Goal: Task Accomplishment & Management: Manage account settings

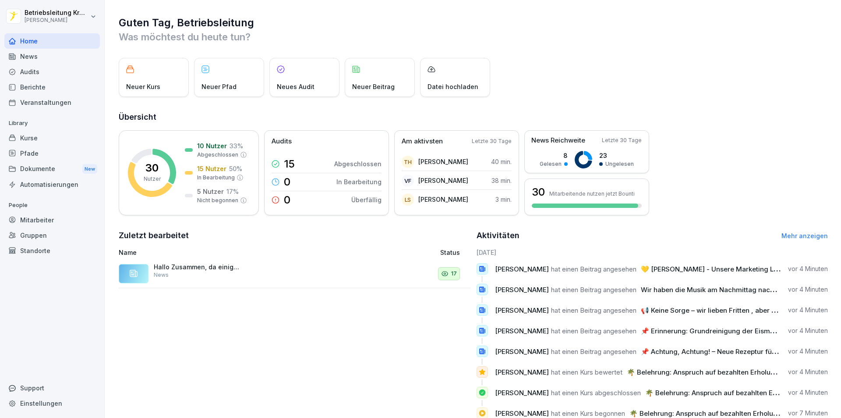
click at [43, 221] on div "Mitarbeiter" at bounding box center [52, 219] width 96 height 15
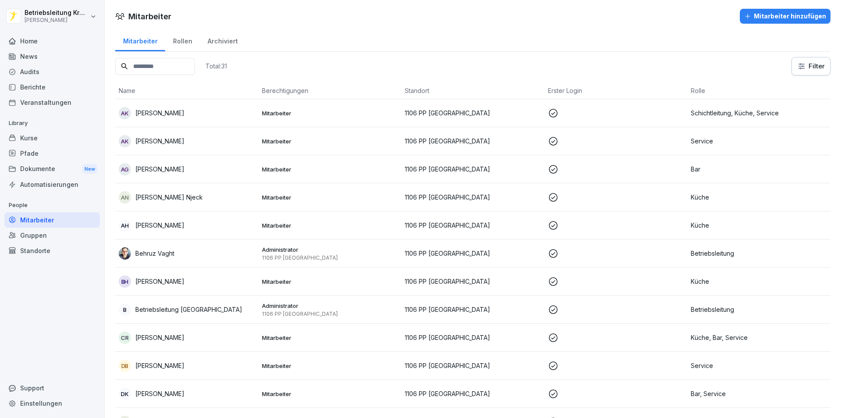
click at [56, 82] on div "Berichte" at bounding box center [52, 86] width 96 height 15
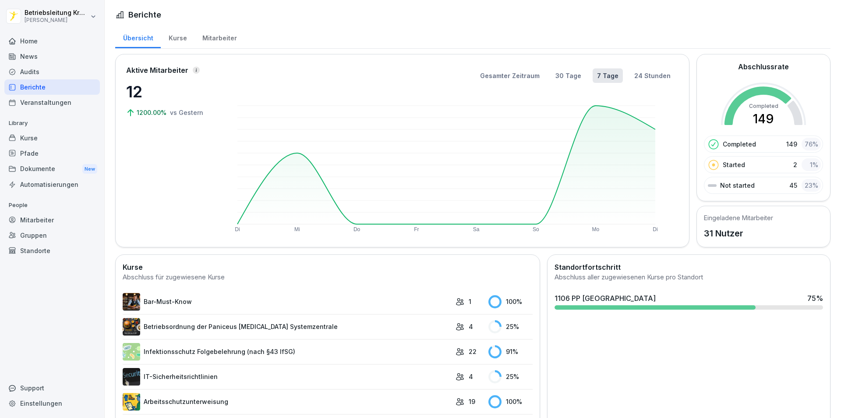
click at [716, 297] on div "1106 PP [GEOGRAPHIC_DATA] 75 %" at bounding box center [689, 298] width 269 height 11
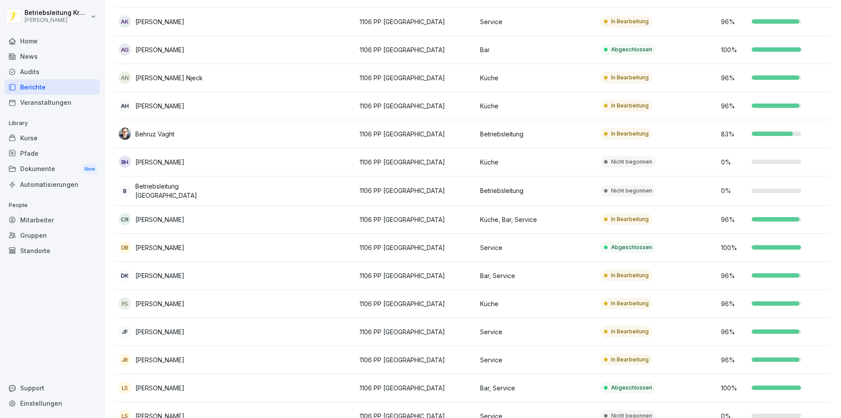
scroll to position [131, 0]
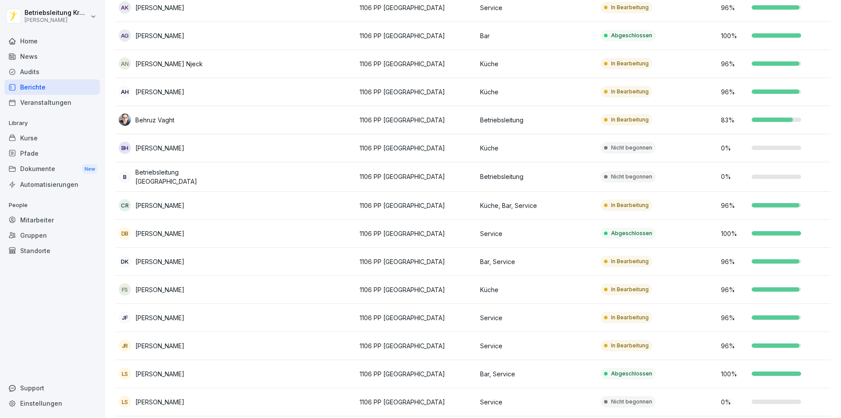
click at [790, 145] on div at bounding box center [777, 147] width 50 height 4
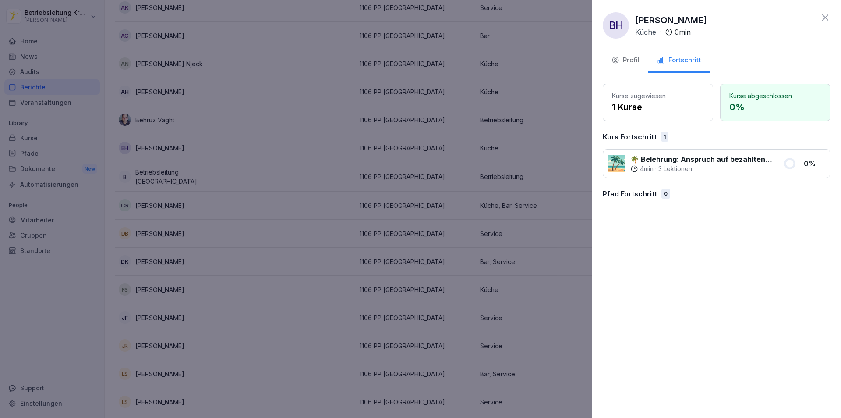
click at [638, 59] on div "Profil" at bounding box center [626, 60] width 28 height 10
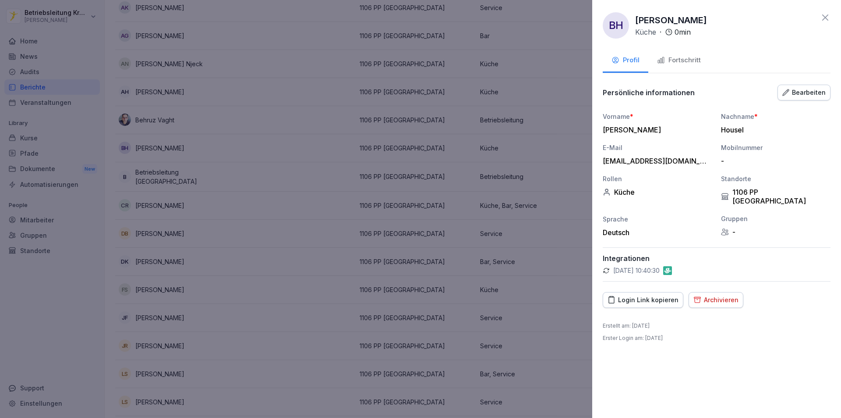
click at [686, 56] on div "Fortschritt" at bounding box center [679, 60] width 44 height 10
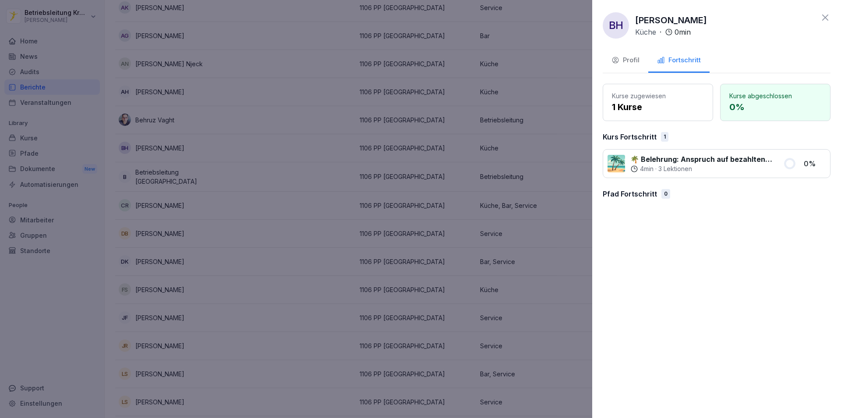
click at [624, 65] on button "Profil" at bounding box center [626, 61] width 46 height 24
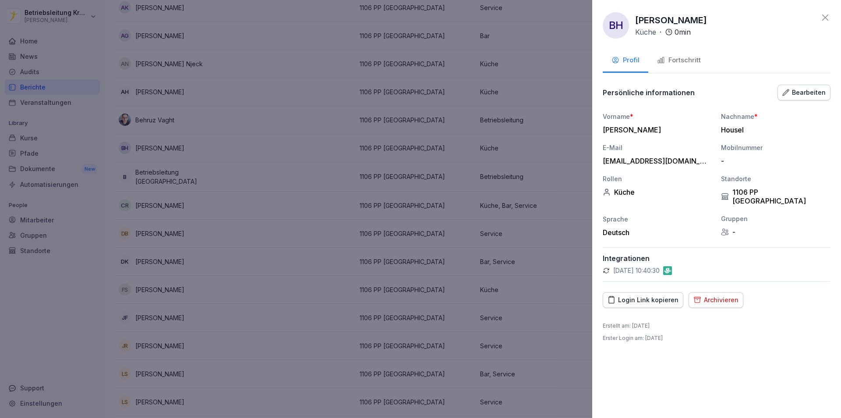
click at [798, 92] on div "Bearbeiten" at bounding box center [804, 93] width 43 height 10
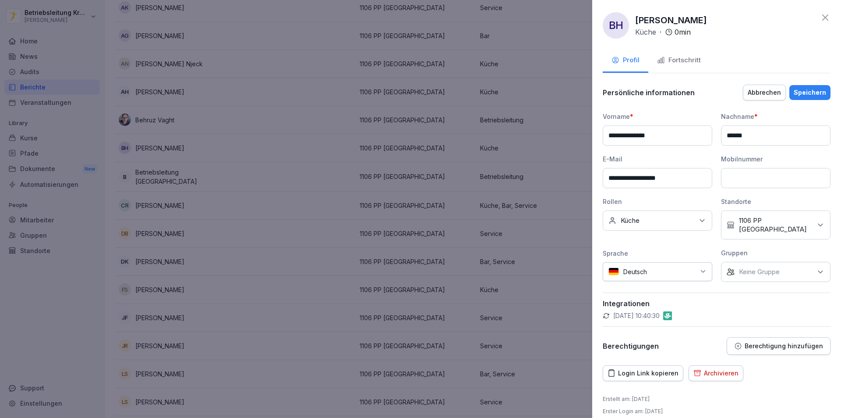
click at [670, 223] on div "Keine Rollen Küche" at bounding box center [658, 220] width 110 height 20
click at [639, 259] on div "Onboarding" at bounding box center [660, 253] width 109 height 17
click at [810, 92] on div "Speichern" at bounding box center [810, 93] width 32 height 10
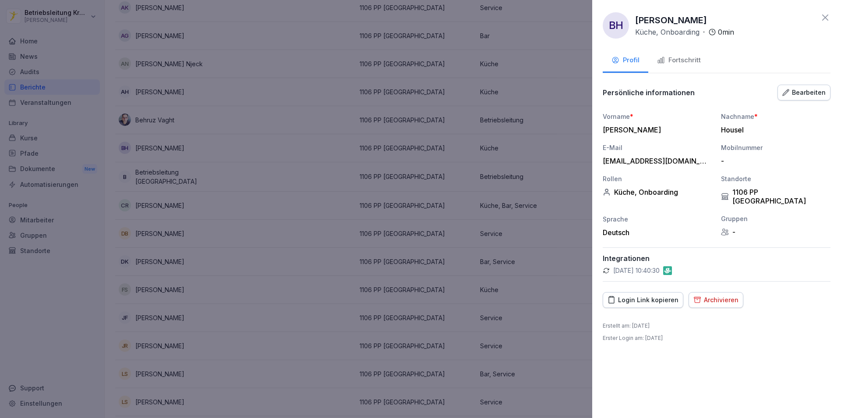
click at [677, 64] on div "Fortschritt" at bounding box center [679, 60] width 44 height 10
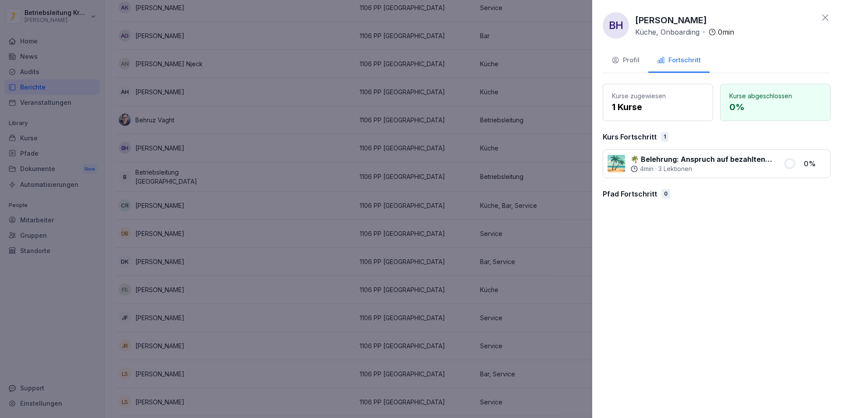
click at [332, 174] on div at bounding box center [420, 209] width 841 height 418
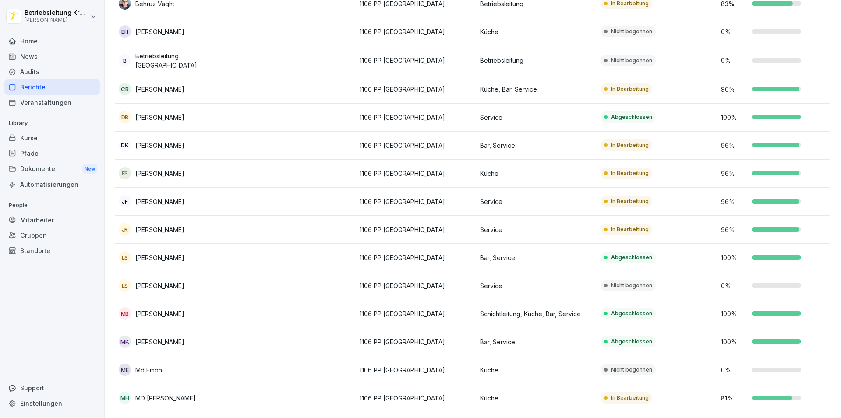
scroll to position [263, 0]
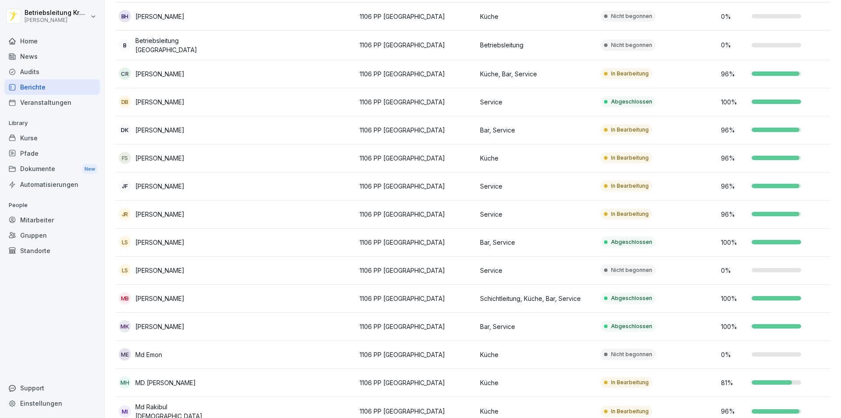
click at [145, 156] on p "[PERSON_NAME]" at bounding box center [159, 157] width 49 height 9
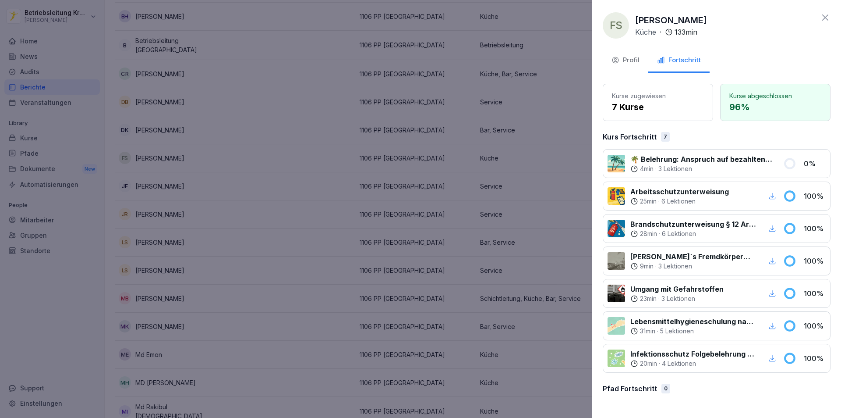
click at [640, 64] on button "Profil" at bounding box center [626, 61] width 46 height 24
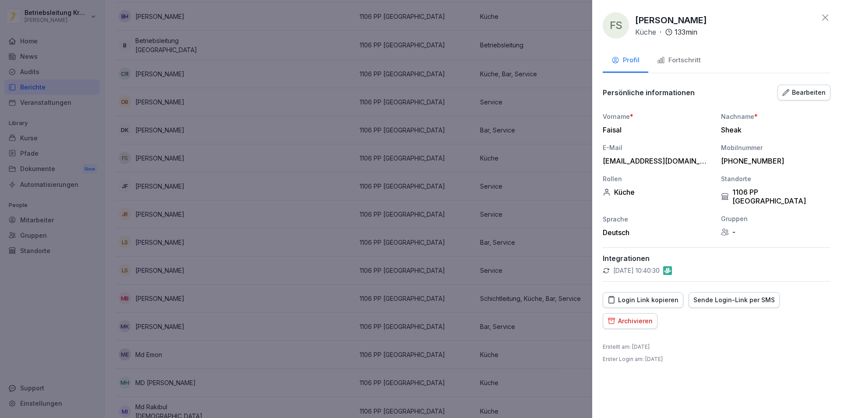
click at [642, 316] on div "Archivieren" at bounding box center [630, 321] width 45 height 10
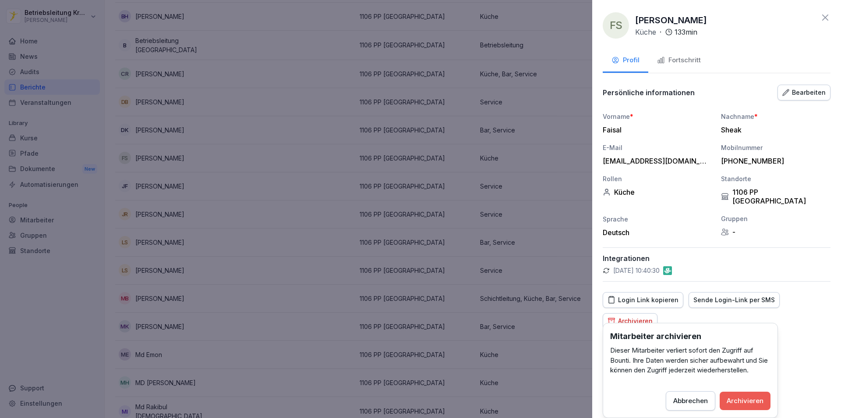
click at [748, 394] on button "Archivieren" at bounding box center [745, 400] width 51 height 18
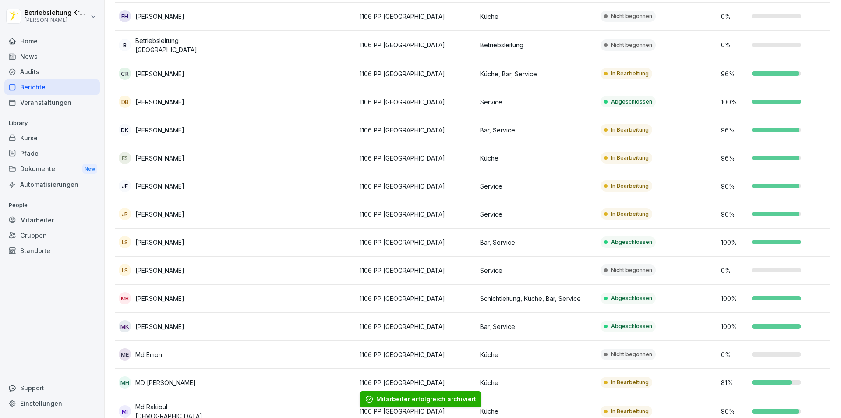
scroll to position [307, 0]
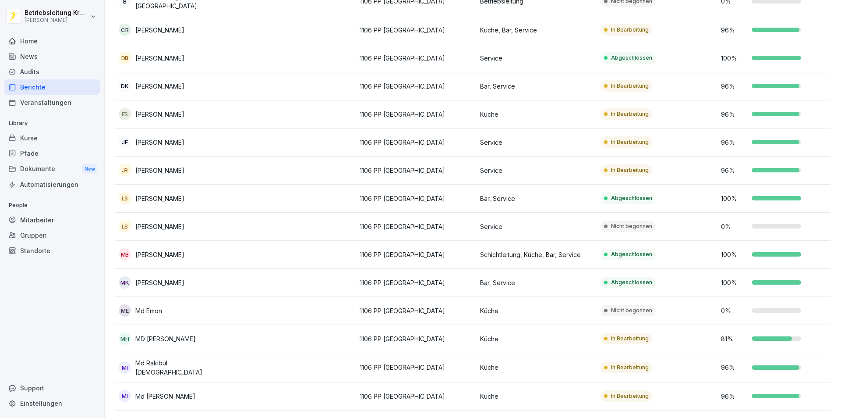
click at [617, 224] on p "Nicht begonnen" at bounding box center [631, 226] width 41 height 8
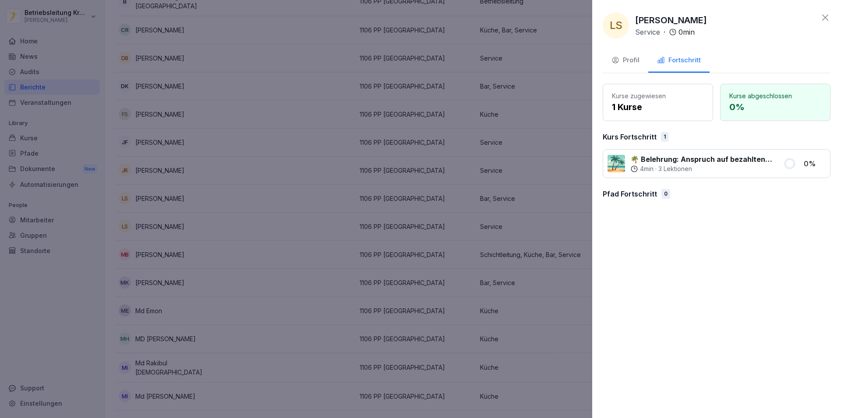
click at [650, 109] on p "1 Kurse" at bounding box center [658, 106] width 92 height 13
click at [637, 58] on div "Profil" at bounding box center [626, 60] width 28 height 10
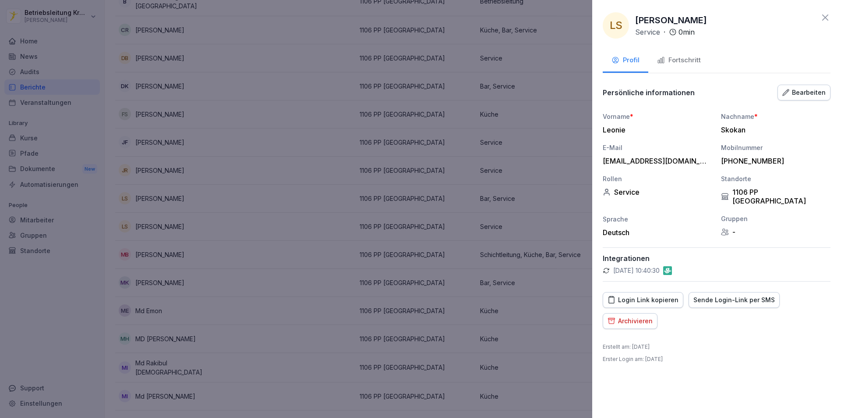
click at [796, 93] on div "Bearbeiten" at bounding box center [804, 93] width 43 height 10
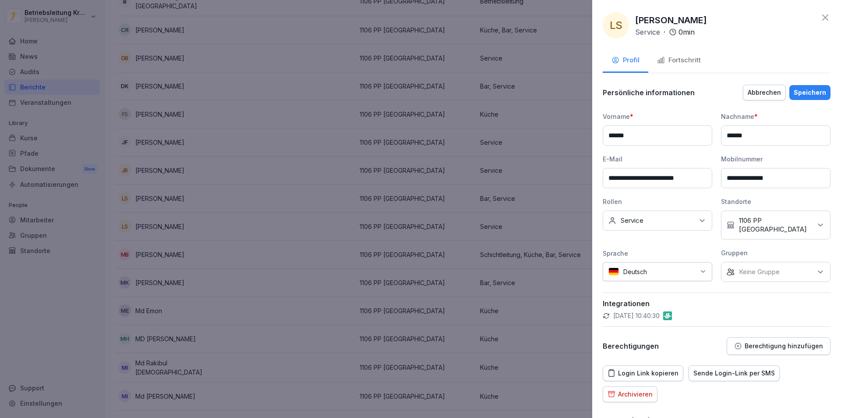
click at [641, 223] on p "Service" at bounding box center [632, 220] width 23 height 9
click at [639, 252] on label "Onboarding" at bounding box center [638, 254] width 35 height 8
click at [796, 379] on div "Login Link kopieren Sende Login-Link per SMS Archivieren" at bounding box center [717, 383] width 228 height 37
click at [799, 92] on div "Speichern" at bounding box center [810, 93] width 32 height 10
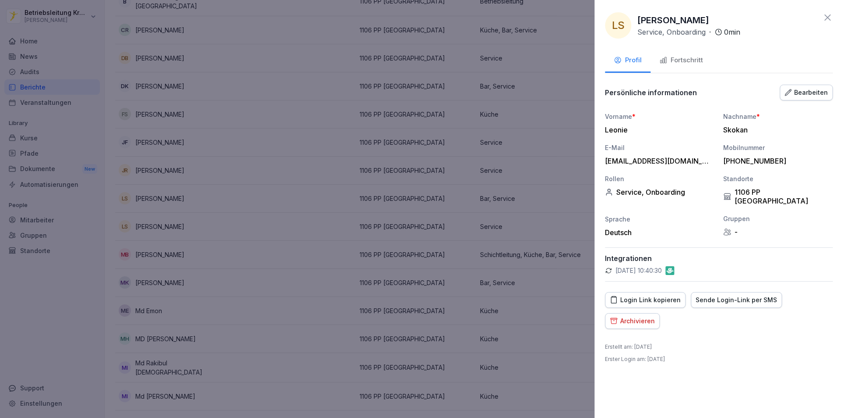
click at [249, 267] on div at bounding box center [420, 209] width 841 height 418
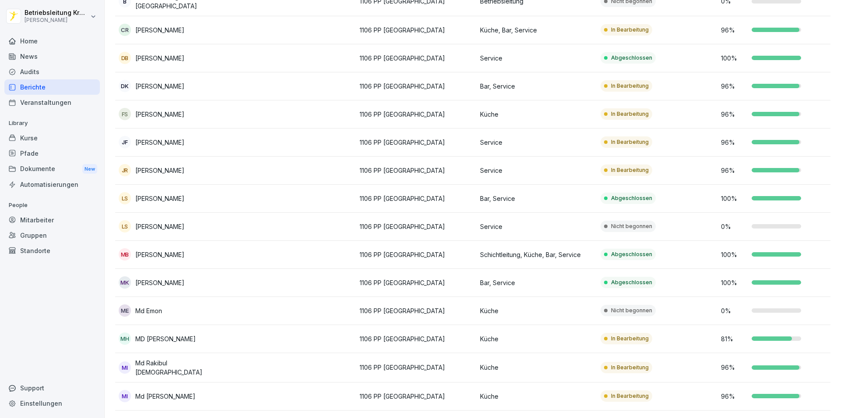
scroll to position [351, 0]
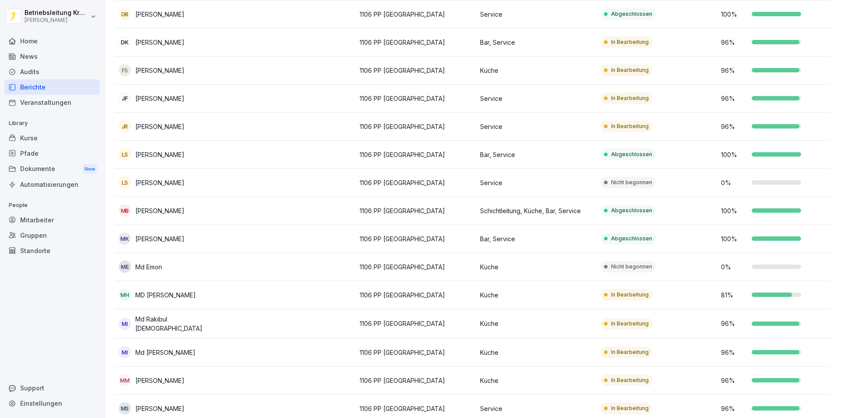
click at [221, 261] on div "ME Md Emon" at bounding box center [175, 266] width 113 height 12
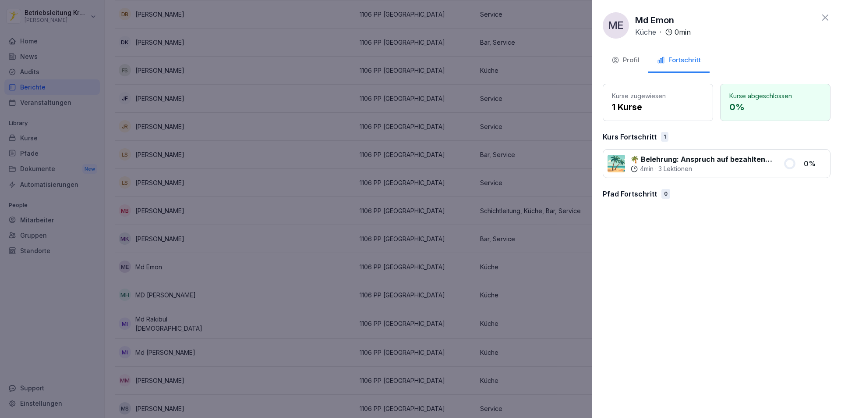
click at [626, 64] on div "Profil" at bounding box center [626, 60] width 28 height 10
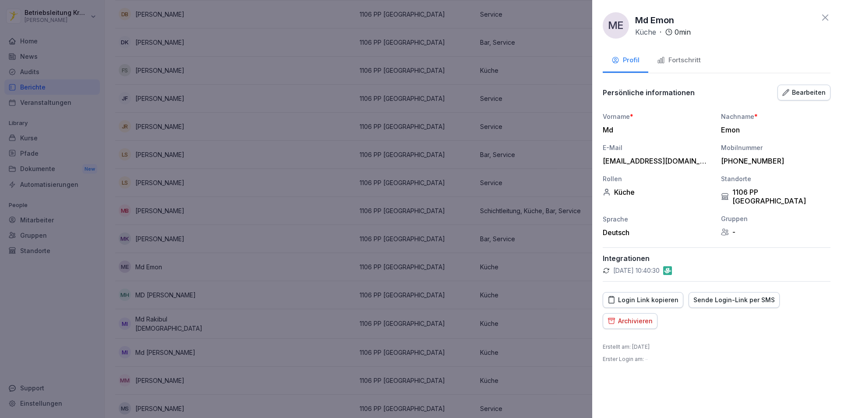
click at [622, 316] on div "Archivieren" at bounding box center [630, 321] width 45 height 10
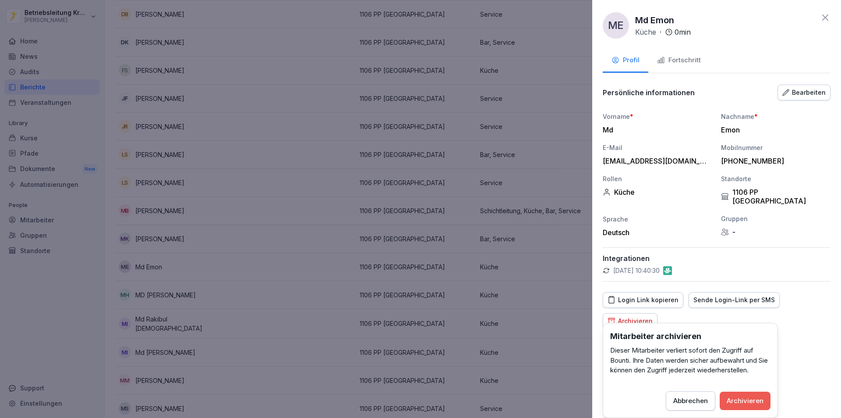
click at [746, 400] on div "Archivieren" at bounding box center [745, 401] width 37 height 10
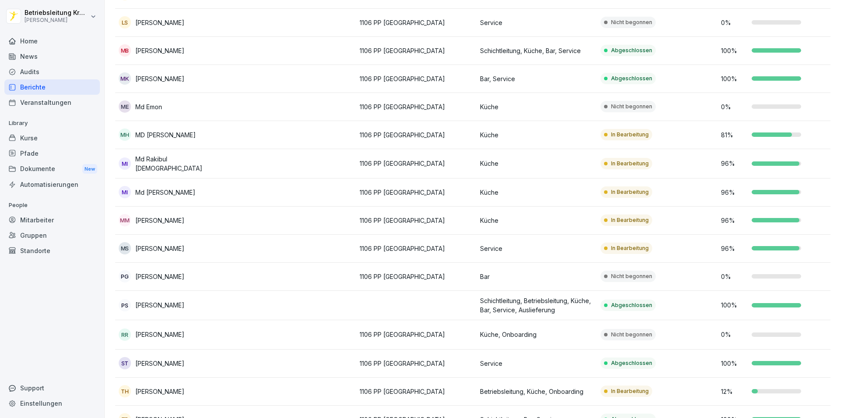
scroll to position [526, 0]
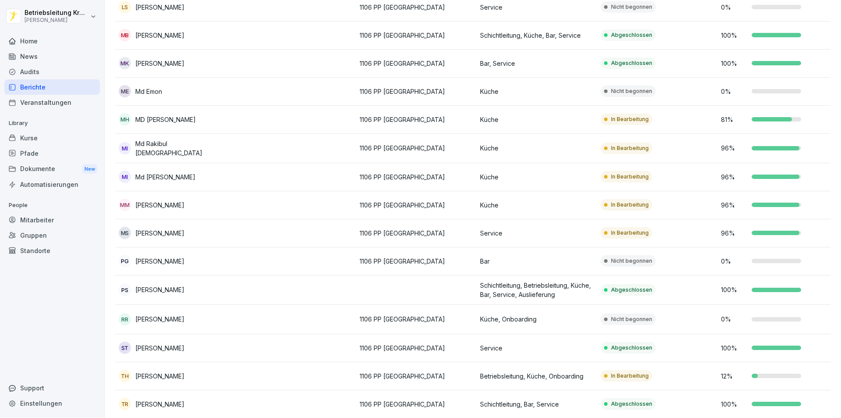
click at [206, 259] on div "PG [PERSON_NAME]" at bounding box center [175, 261] width 113 height 12
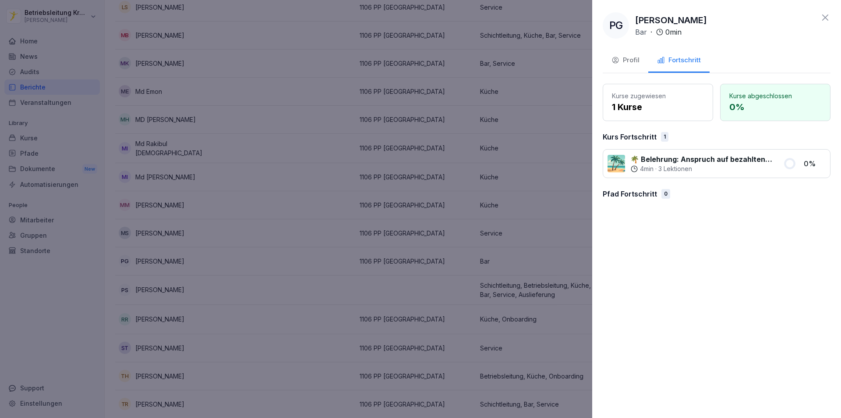
click at [622, 58] on div "Profil" at bounding box center [626, 60] width 28 height 10
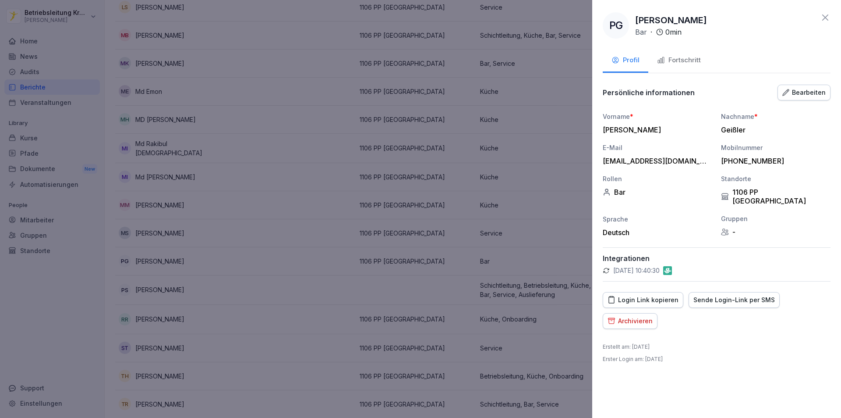
click at [809, 88] on div "Bearbeiten" at bounding box center [804, 93] width 43 height 10
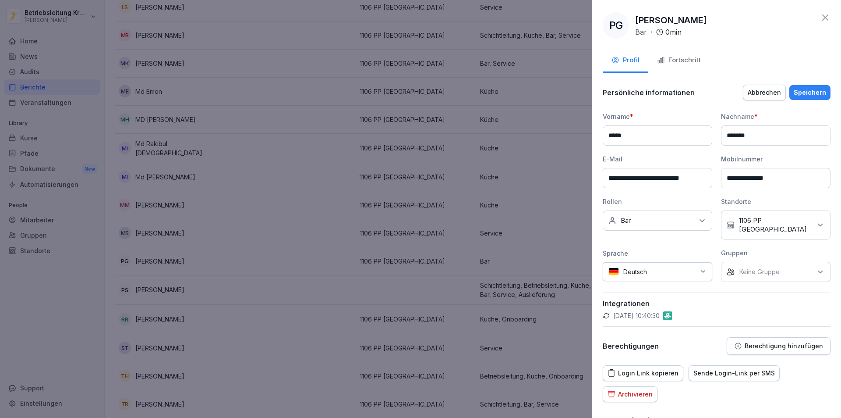
scroll to position [22, 0]
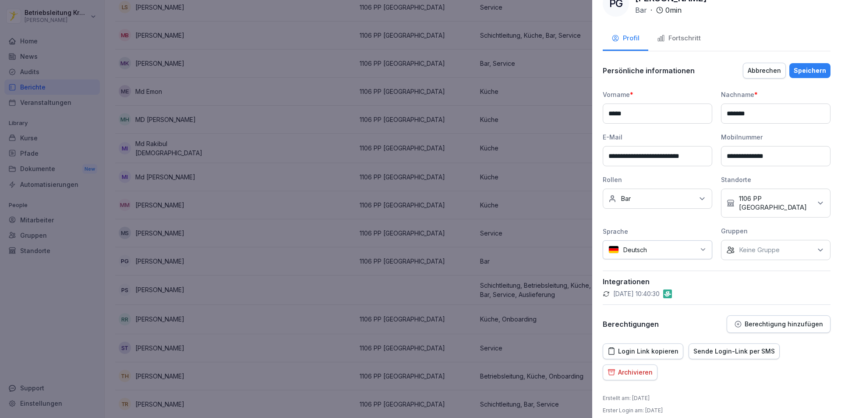
click at [659, 201] on div "Keine Rollen Bar" at bounding box center [658, 198] width 110 height 20
click at [642, 234] on label "Onboarding" at bounding box center [638, 232] width 35 height 8
click at [811, 76] on button "Speichern" at bounding box center [810, 70] width 41 height 15
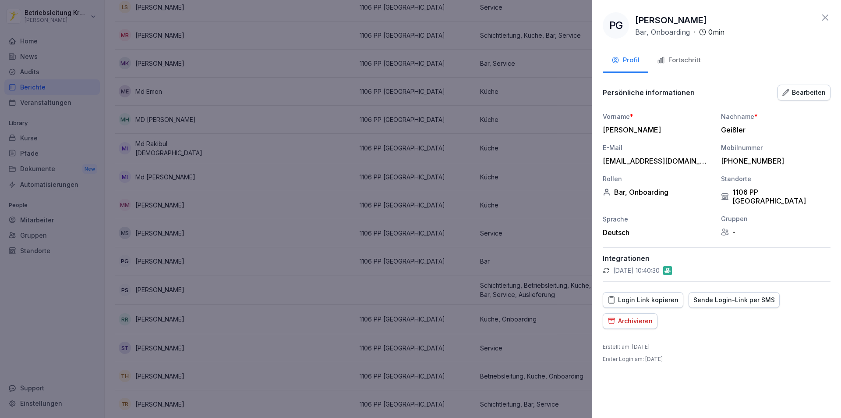
click at [329, 275] on div at bounding box center [420, 209] width 841 height 418
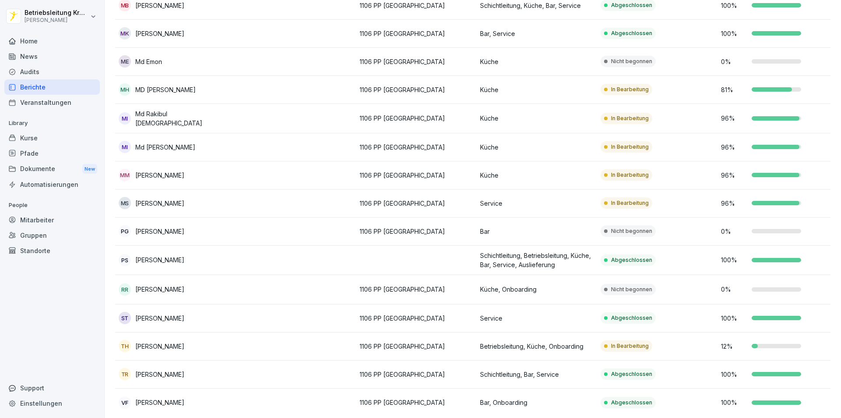
scroll to position [570, 0]
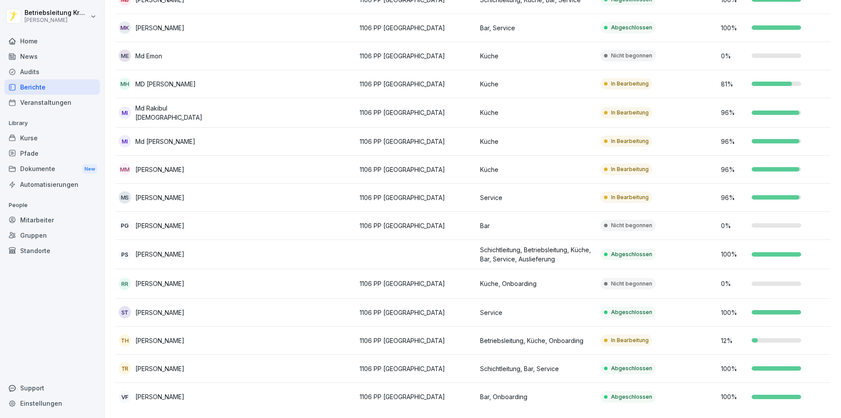
click at [658, 269] on td "Nicht begonnen" at bounding box center [657, 283] width 120 height 29
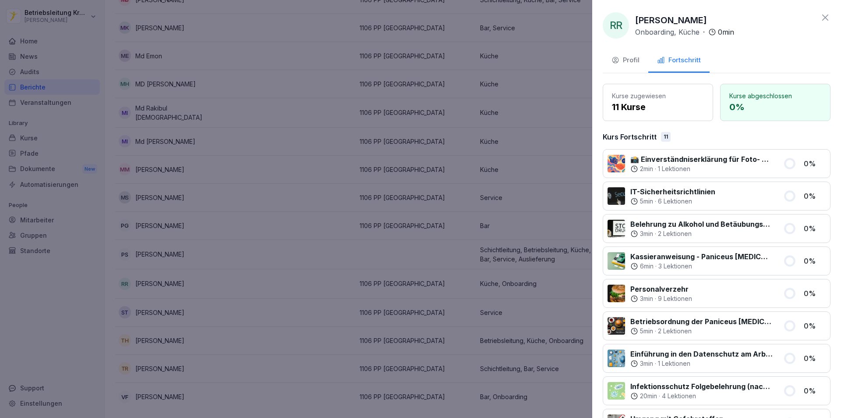
click at [623, 58] on div "Profil" at bounding box center [626, 60] width 28 height 10
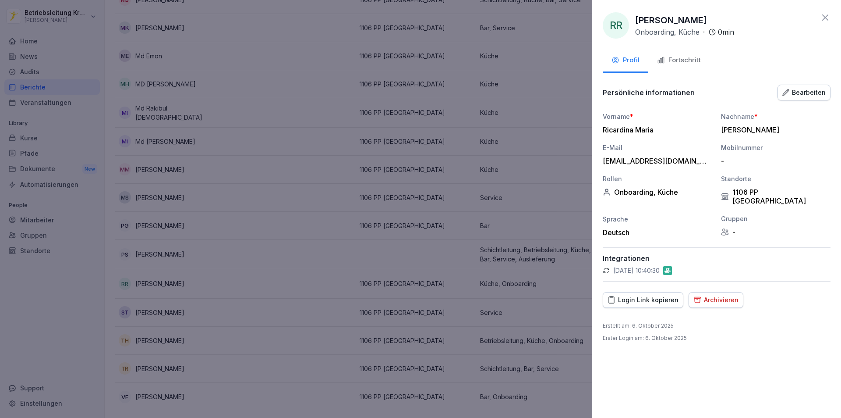
click at [673, 59] on div "Fortschritt" at bounding box center [679, 60] width 44 height 10
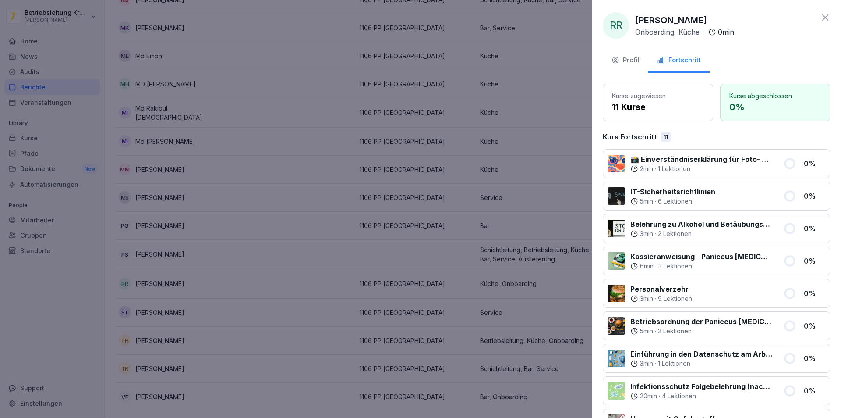
click at [214, 215] on div at bounding box center [420, 209] width 841 height 418
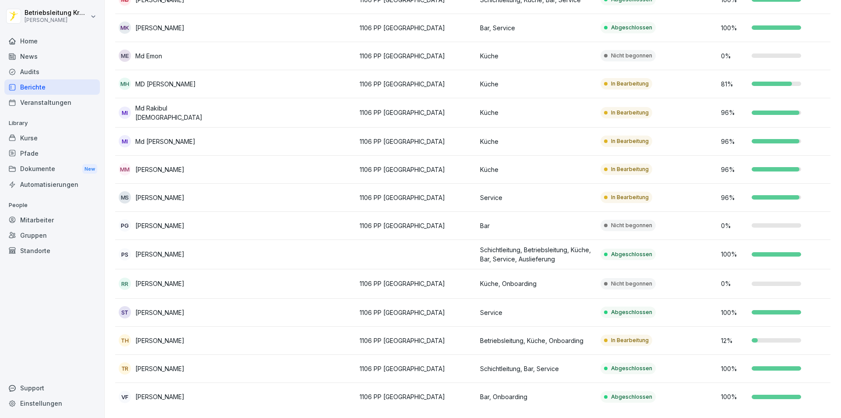
scroll to position [572, 0]
click at [427, 392] on p "1106 PP [GEOGRAPHIC_DATA]" at bounding box center [416, 396] width 113 height 9
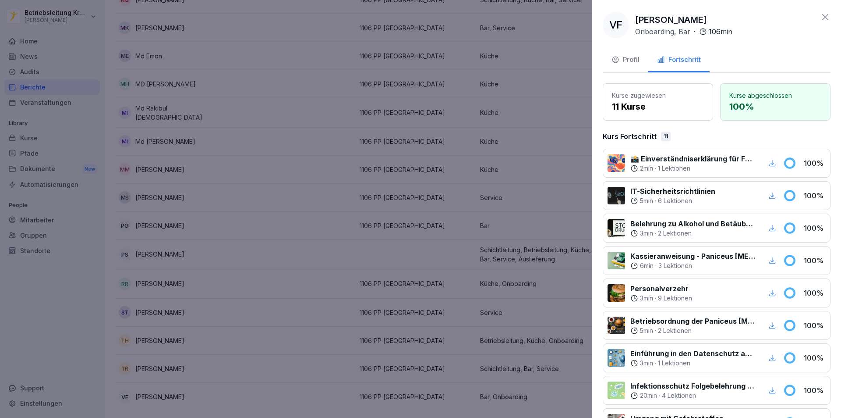
scroll to position [0, 0]
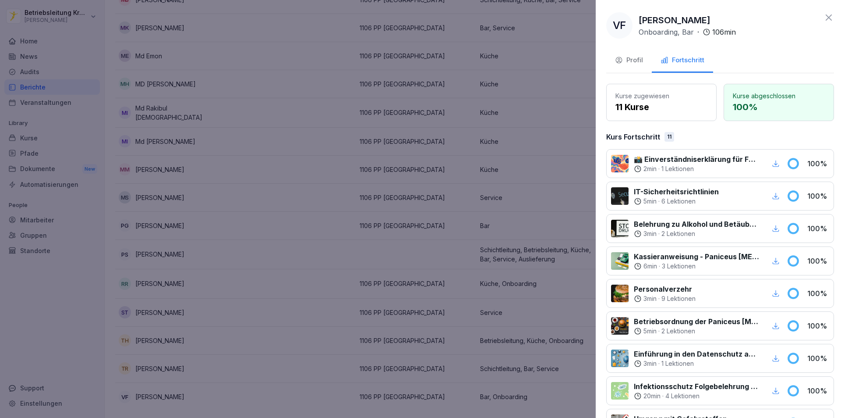
click at [300, 191] on div at bounding box center [420, 209] width 841 height 418
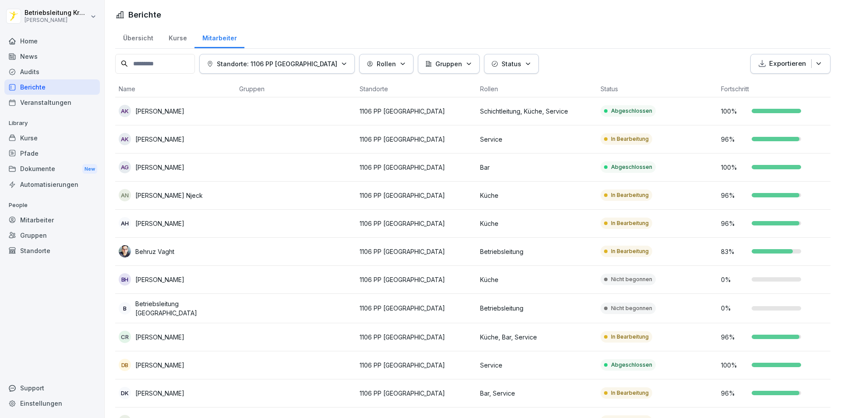
click at [54, 85] on div "Berichte" at bounding box center [52, 86] width 96 height 15
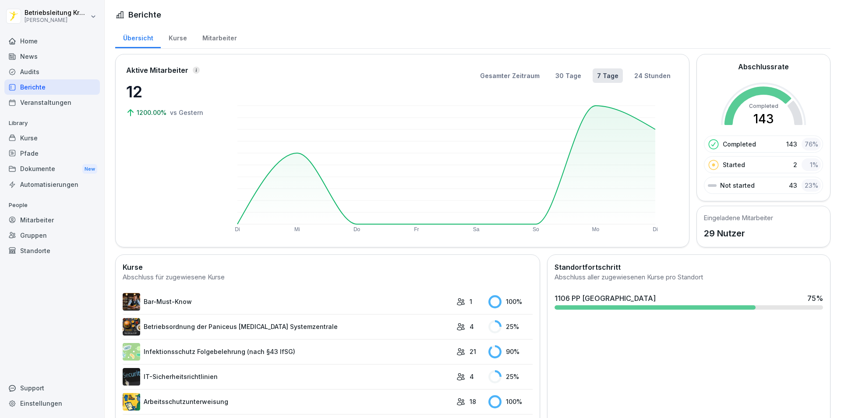
click at [52, 221] on div "Mitarbeiter" at bounding box center [52, 219] width 96 height 15
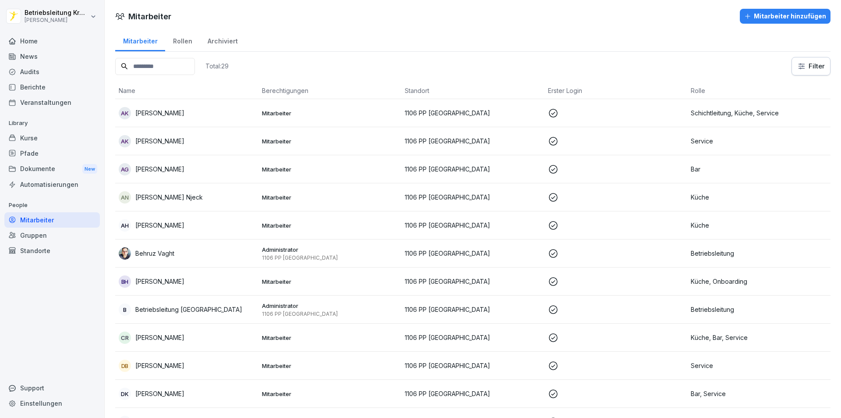
click at [40, 46] on div "Home" at bounding box center [52, 40] width 96 height 15
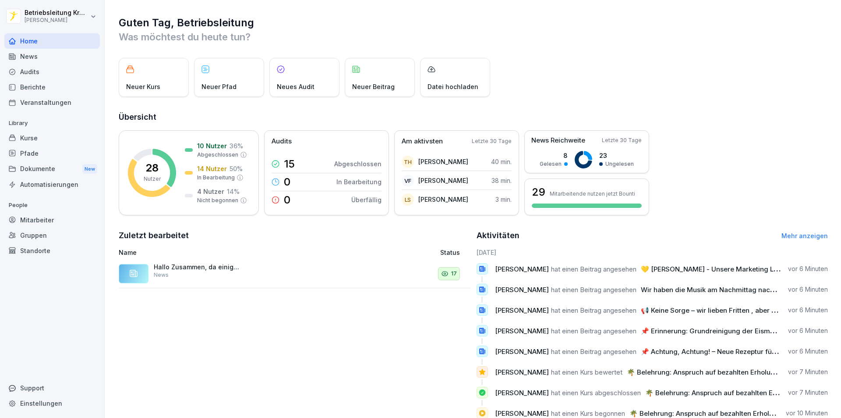
click at [68, 220] on div "Mitarbeiter" at bounding box center [52, 219] width 96 height 15
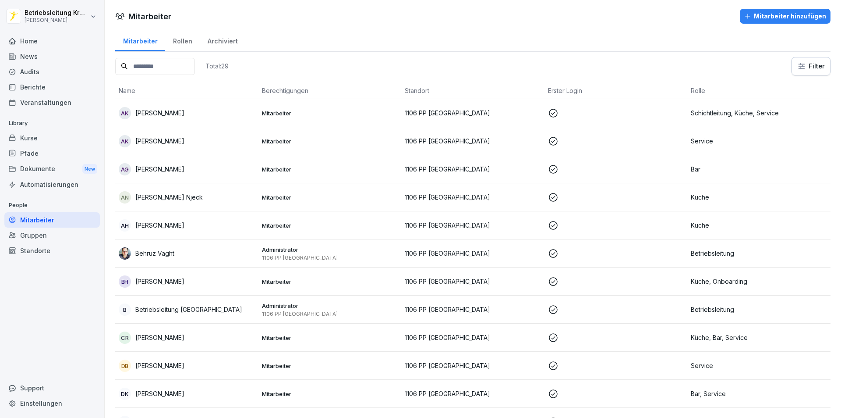
click at [67, 40] on div "Home" at bounding box center [52, 40] width 96 height 15
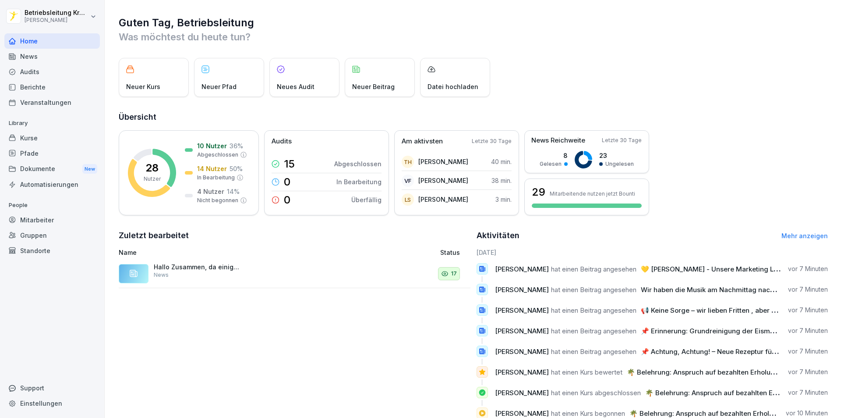
click at [48, 215] on div "Mitarbeiter" at bounding box center [52, 219] width 96 height 15
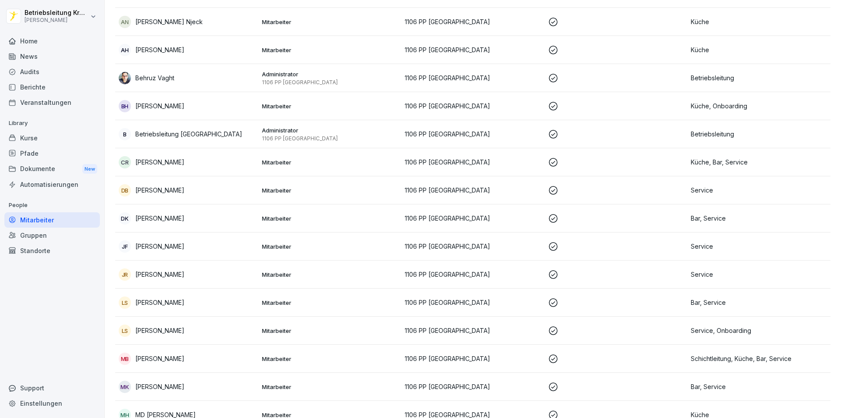
scroll to position [219, 0]
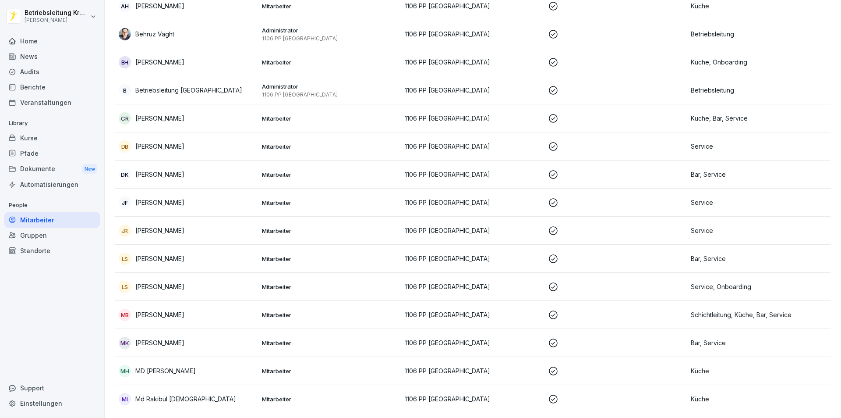
click at [358, 148] on p "Mitarbeiter" at bounding box center [330, 146] width 136 height 8
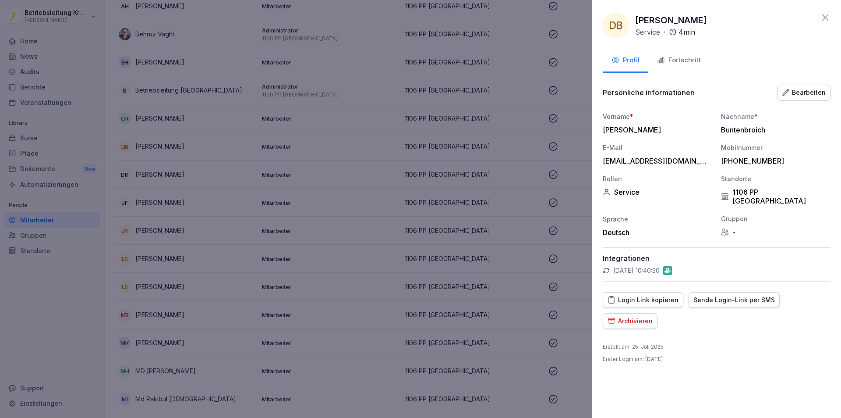
click at [676, 62] on div "Fortschritt" at bounding box center [679, 60] width 44 height 10
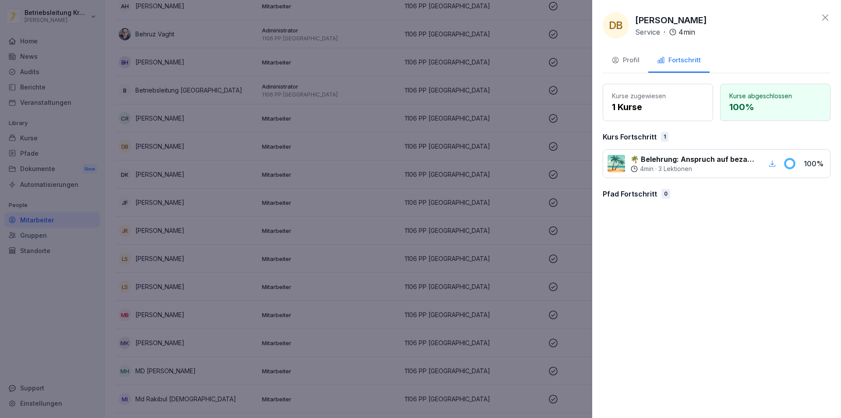
click at [625, 64] on div "Profil" at bounding box center [626, 60] width 28 height 10
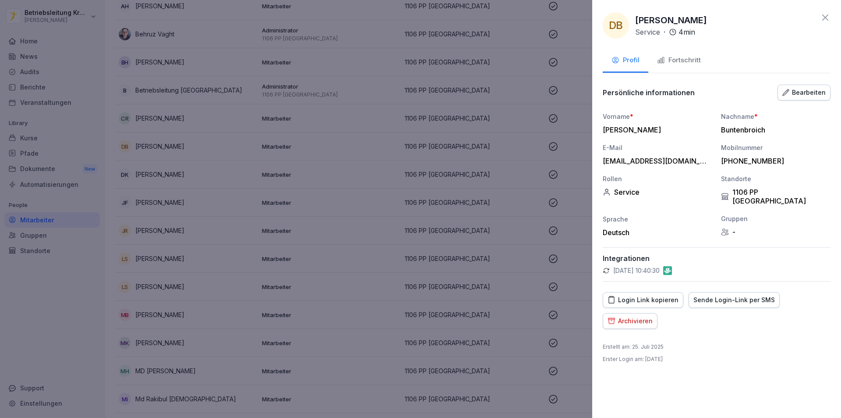
click at [809, 93] on div "Bearbeiten" at bounding box center [804, 93] width 43 height 10
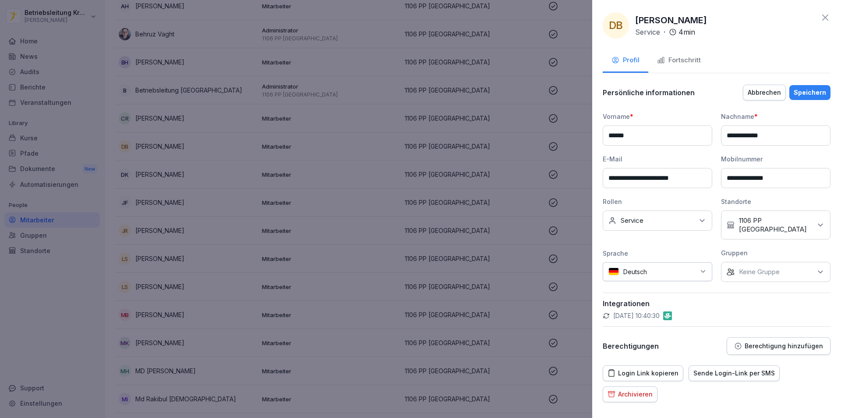
click at [670, 223] on div "Keine Rollen Service" at bounding box center [658, 220] width 110 height 20
click at [344, 184] on div at bounding box center [420, 209] width 841 height 418
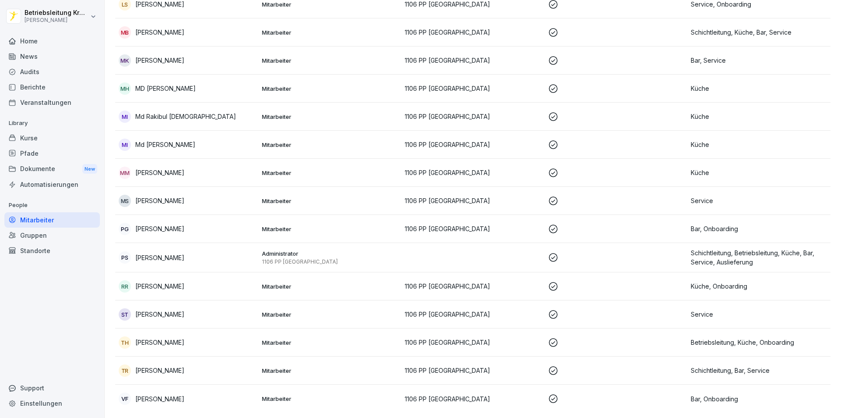
scroll to position [510, 0]
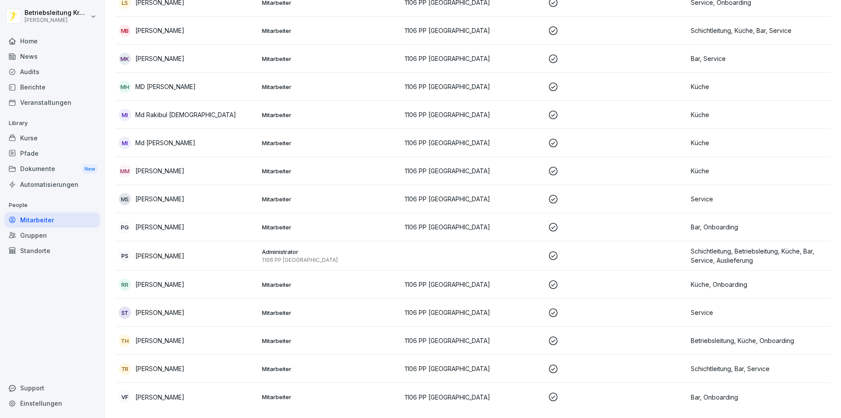
click at [635, 223] on p at bounding box center [616, 227] width 136 height 11
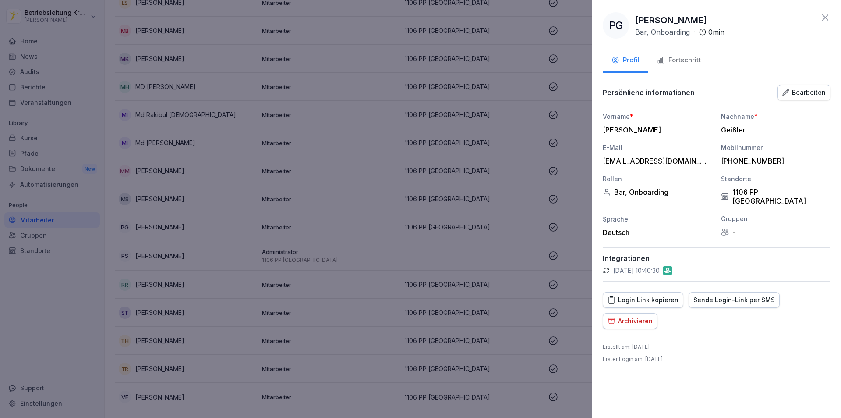
click at [683, 57] on div "Fortschritt" at bounding box center [679, 60] width 44 height 10
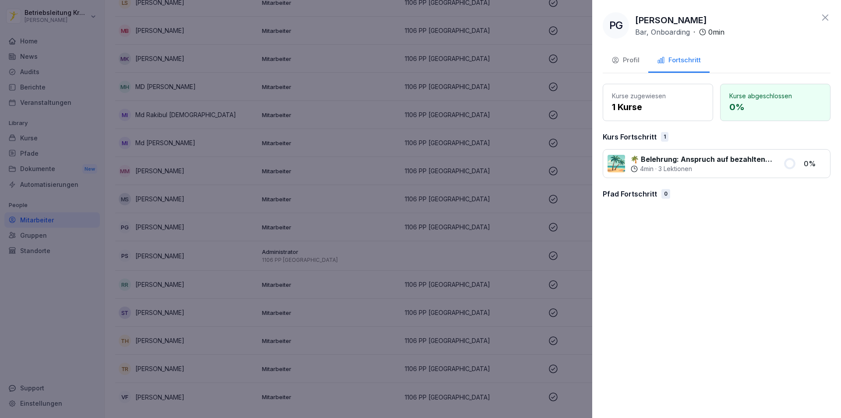
click at [638, 57] on div "Profil" at bounding box center [626, 60] width 28 height 10
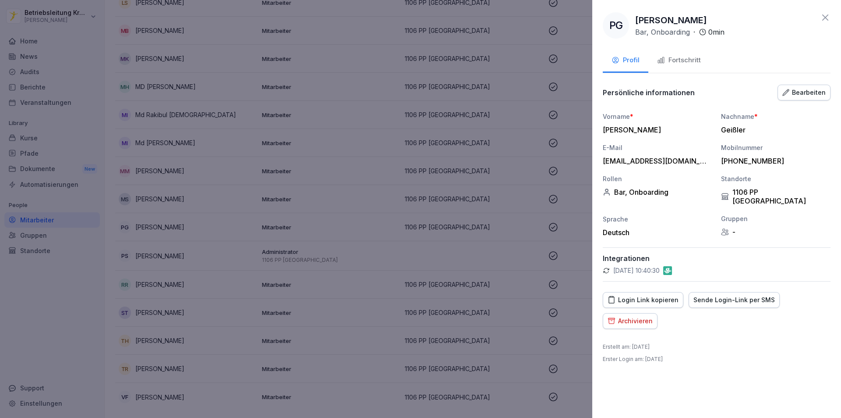
click at [63, 301] on div at bounding box center [420, 209] width 841 height 418
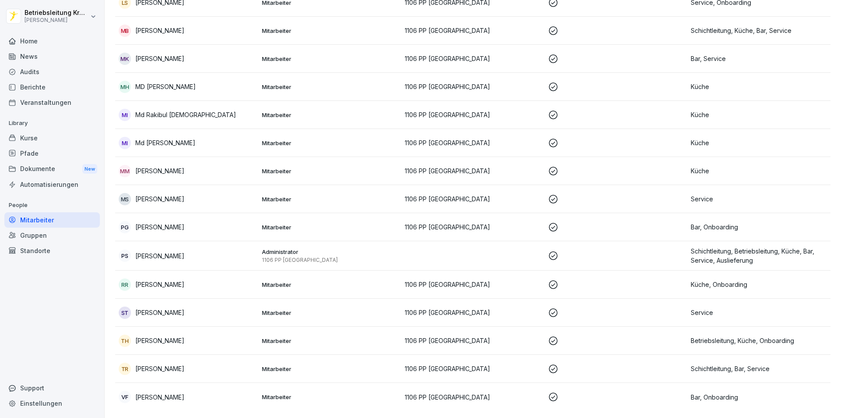
click at [239, 312] on div "ST [PERSON_NAME]" at bounding box center [187, 312] width 136 height 12
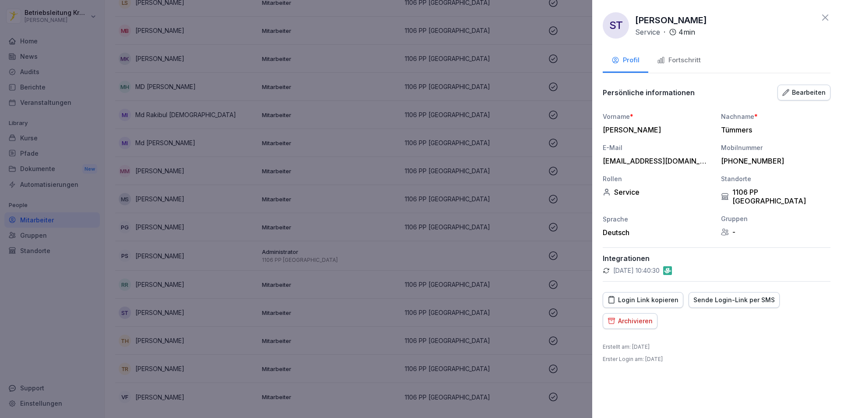
drag, startPoint x: 677, startPoint y: 61, endPoint x: 669, endPoint y: 73, distance: 14.1
click at [677, 62] on div "Fortschritt" at bounding box center [679, 60] width 44 height 10
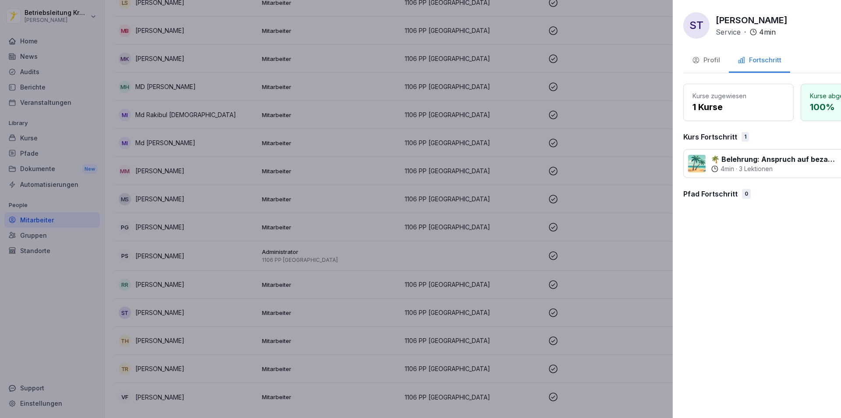
click at [324, 240] on div at bounding box center [420, 209] width 841 height 418
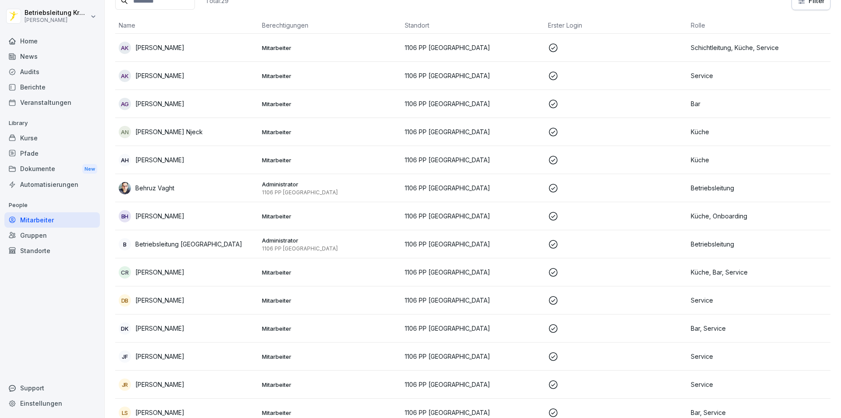
scroll to position [0, 0]
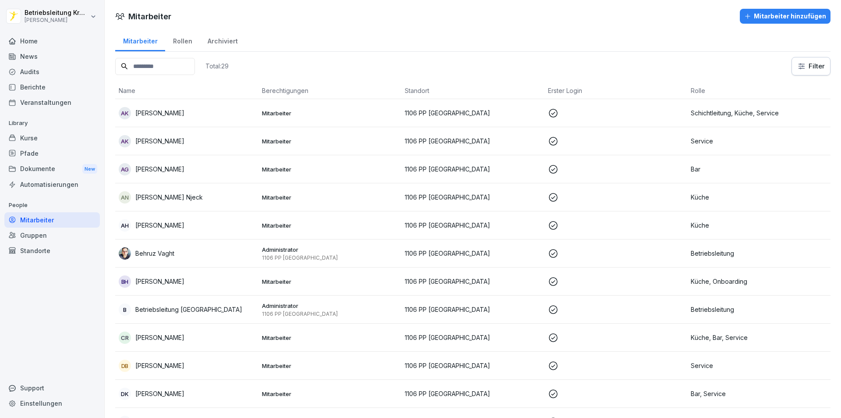
click at [38, 39] on div "Home" at bounding box center [52, 40] width 96 height 15
